Goal: Task Accomplishment & Management: Manage account settings

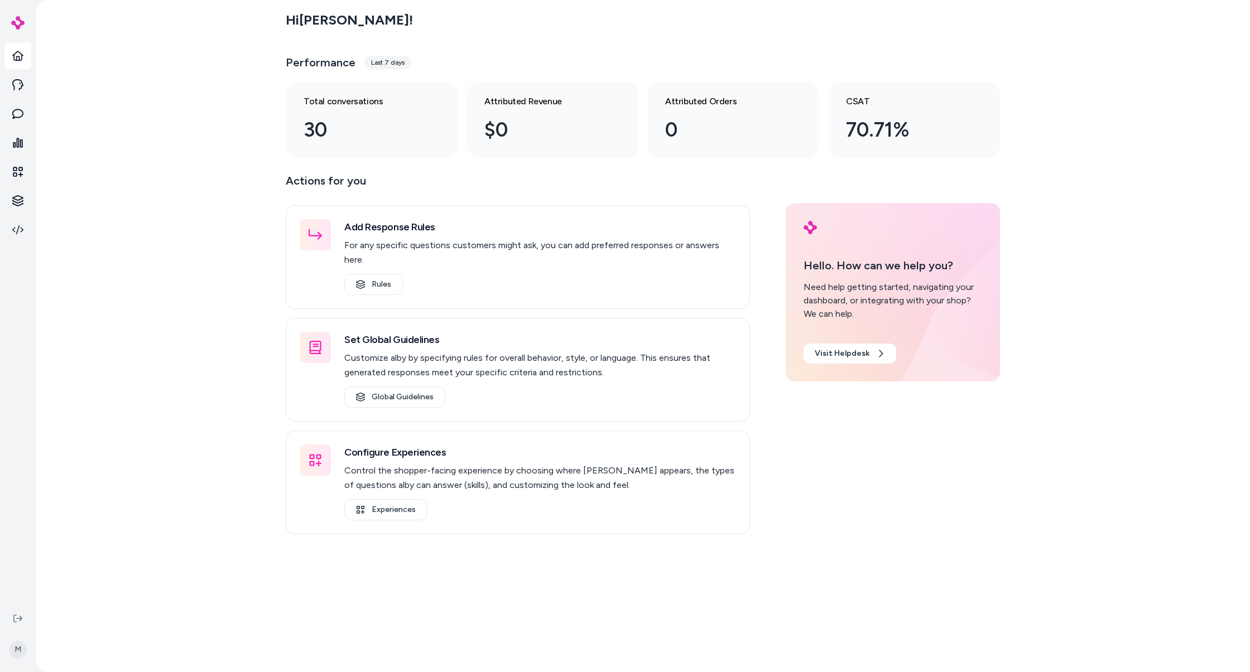
click at [767, 194] on div "Actions for you Add Response Rules For any specific questions customers might a…" at bounding box center [643, 353] width 714 height 363
click at [806, 494] on div "Actions for you Add Response Rules For any specific questions customers might a…" at bounding box center [643, 353] width 714 height 363
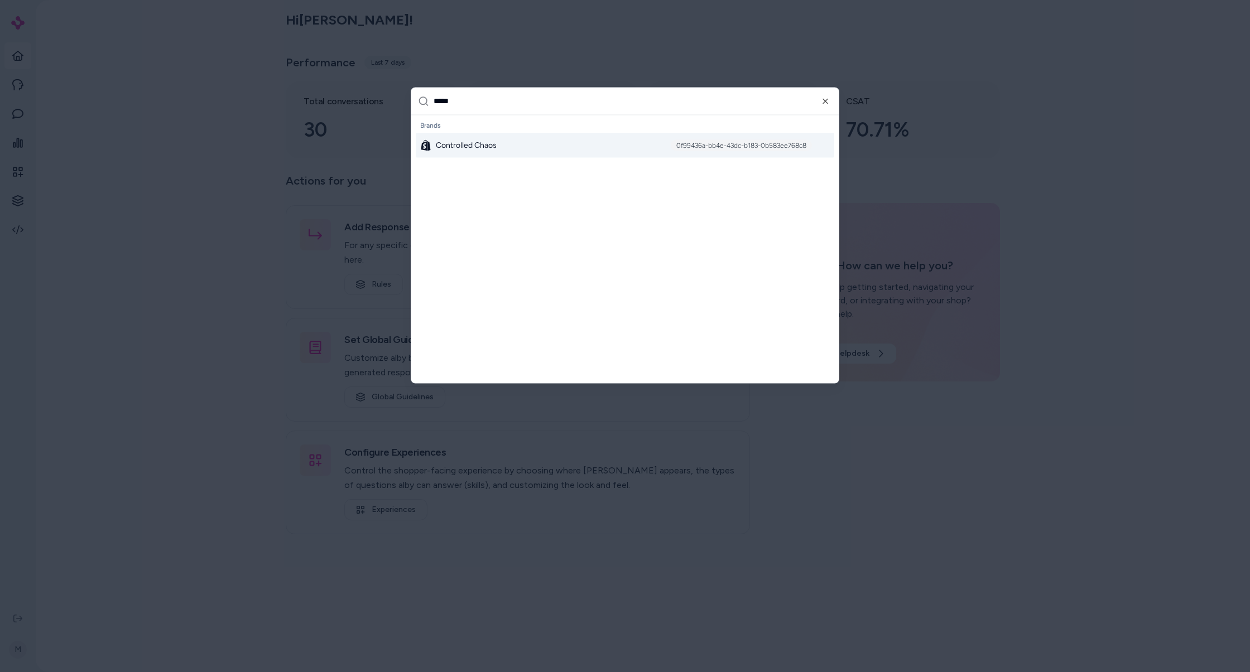
type input "*****"
click at [589, 143] on div "Controlled Chaos 0f99436a-bb4e-43dc-b183-0b583ee768c8" at bounding box center [625, 145] width 418 height 25
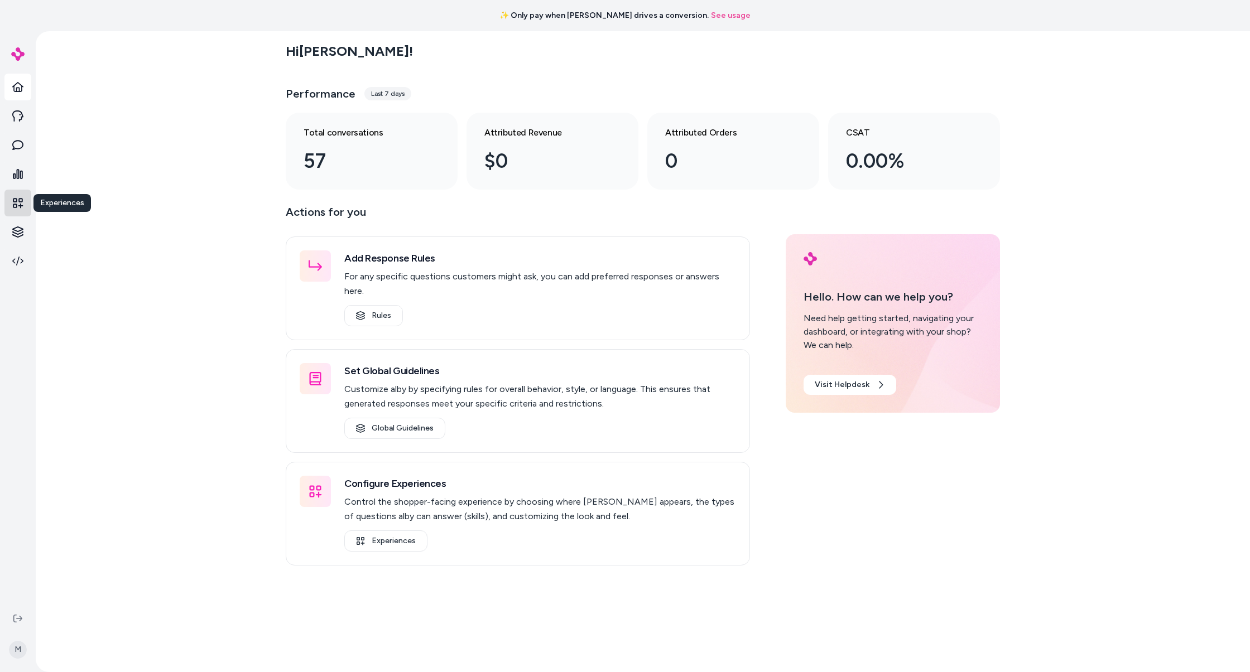
click at [15, 197] on link at bounding box center [17, 203] width 27 height 27
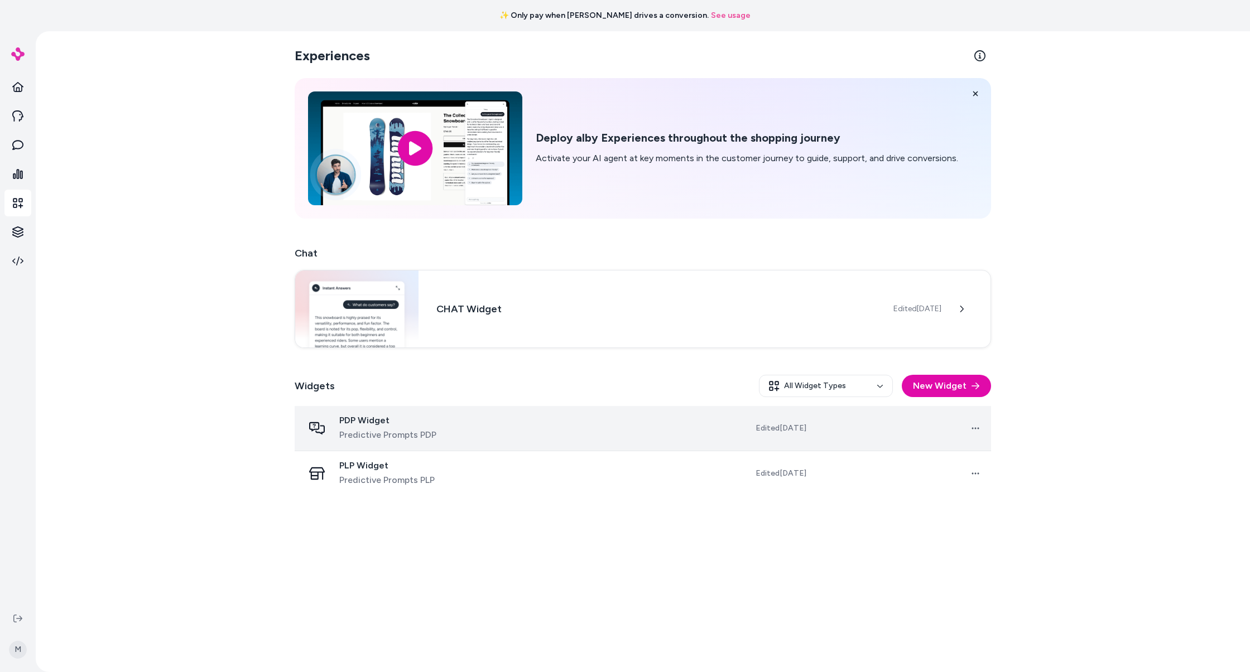
click at [437, 427] on div "PDP Widget Predictive Prompts PDP" at bounding box center [395, 428] width 182 height 27
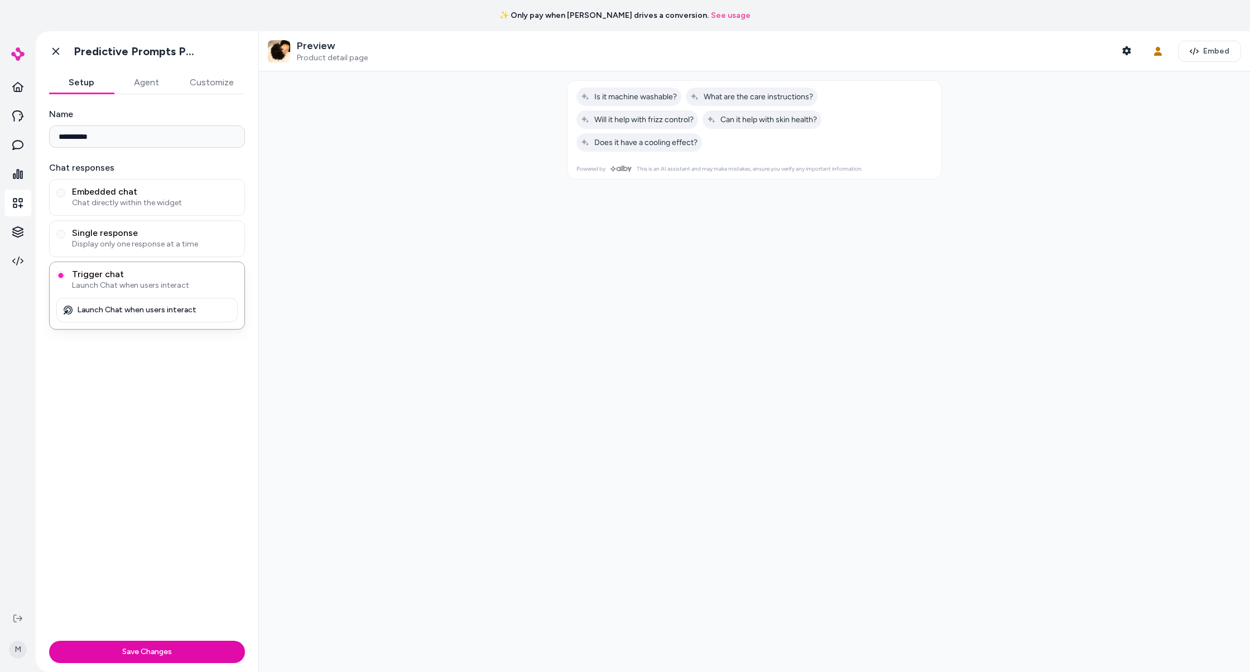
click at [156, 83] on button "Agent" at bounding box center [146, 82] width 65 height 22
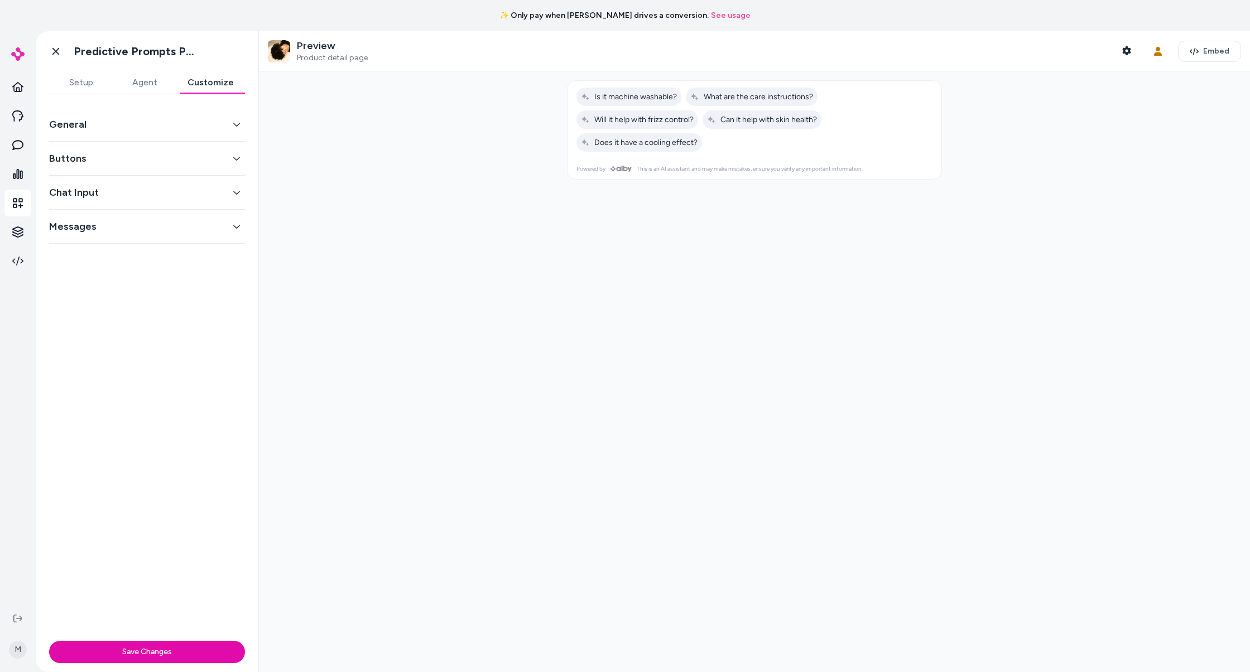
click at [197, 81] on button "Customize" at bounding box center [210, 82] width 69 height 22
click at [93, 123] on button "General" at bounding box center [147, 125] width 196 height 16
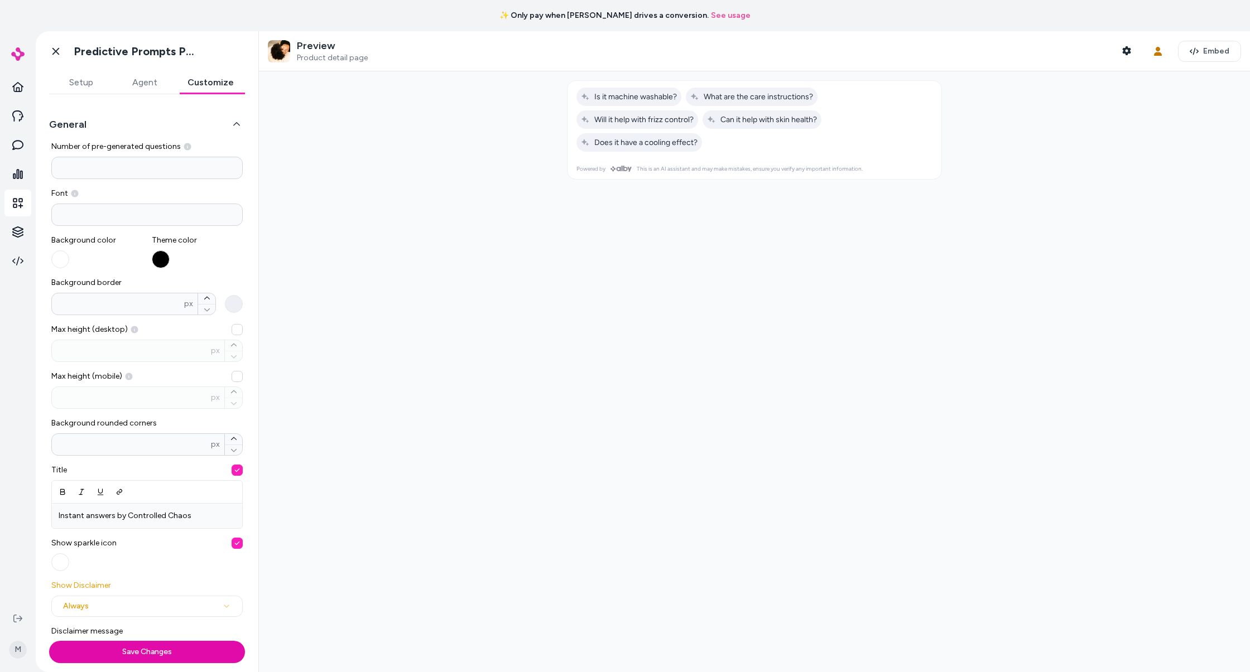
click at [93, 123] on button "General" at bounding box center [147, 125] width 196 height 16
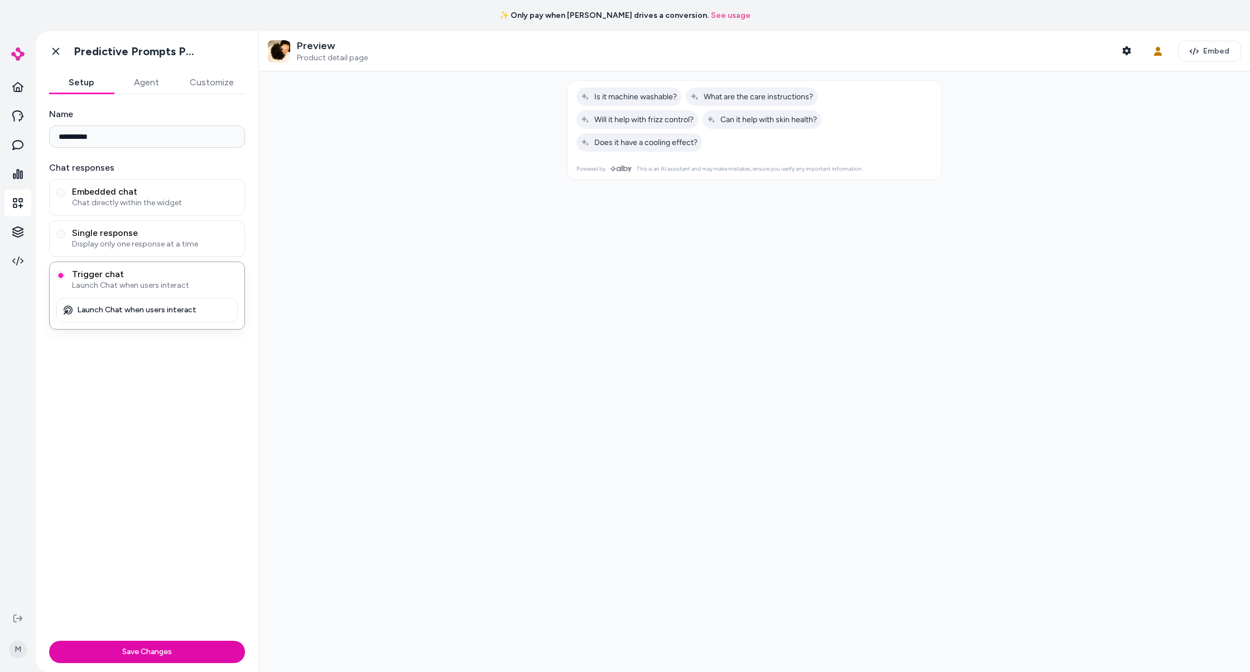
click at [79, 79] on button "Setup" at bounding box center [81, 82] width 65 height 22
click at [15, 262] on icon at bounding box center [17, 261] width 11 height 9
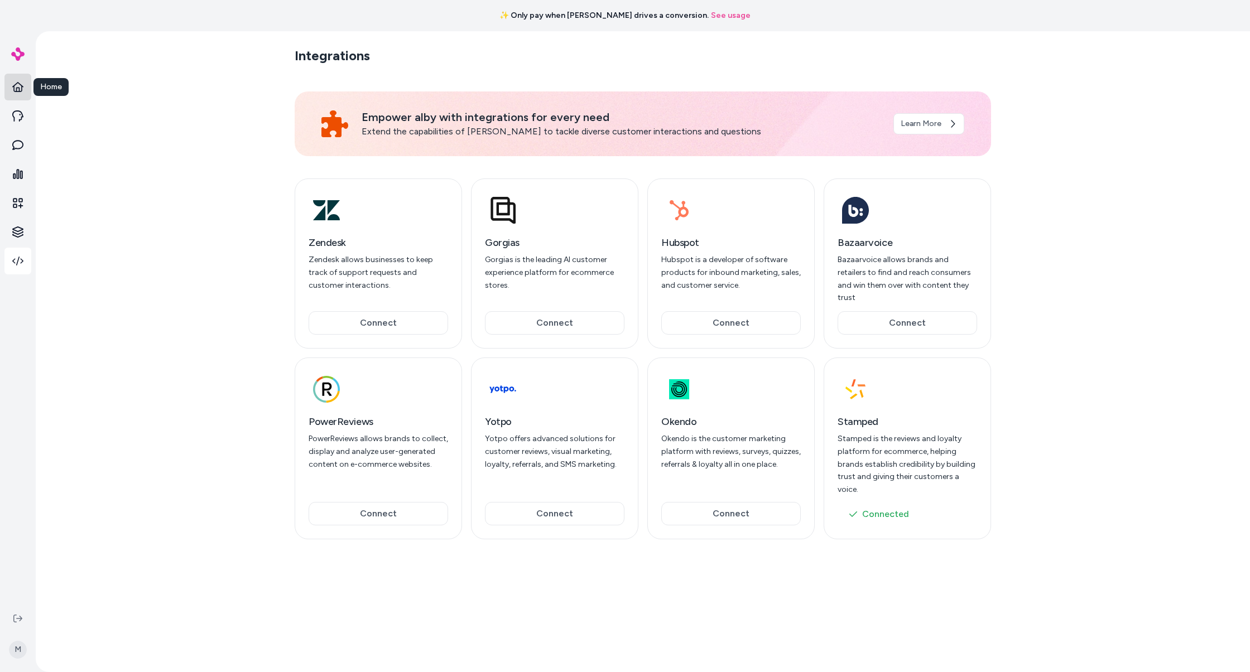
click at [21, 94] on link at bounding box center [17, 87] width 27 height 27
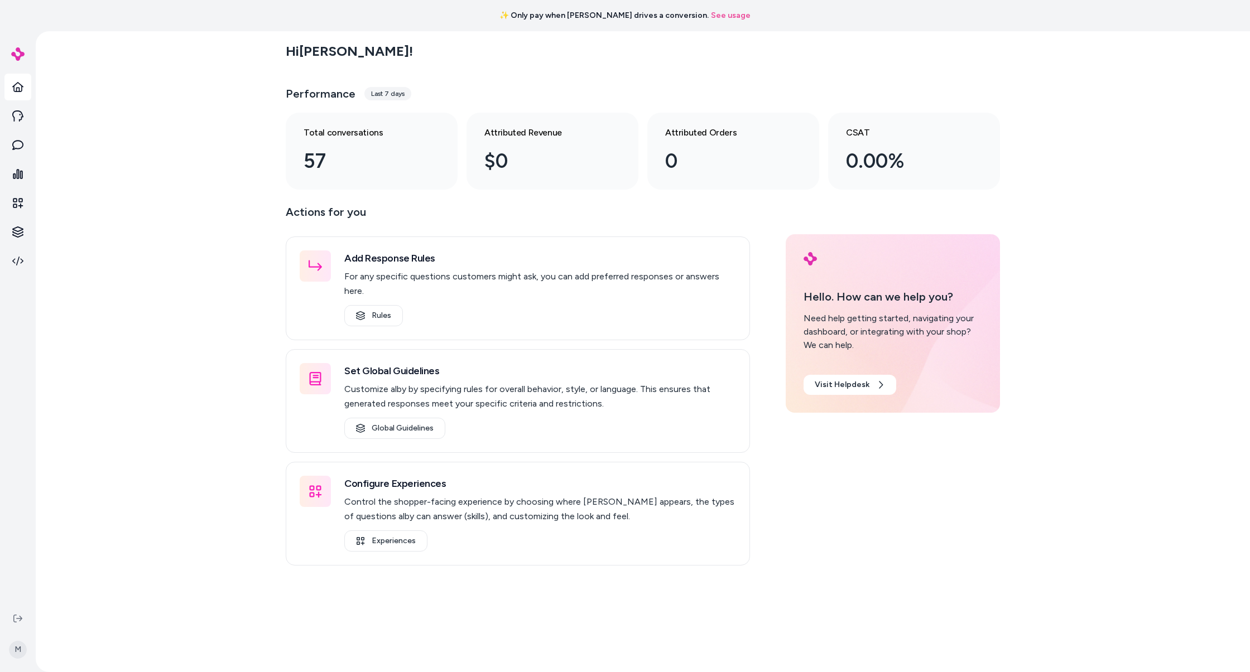
click at [134, 115] on div "Hi Matt ! Performance Last 7 days Total conversations 57 Attributed Revenue $0 …" at bounding box center [643, 351] width 1214 height 641
